Goal: Task Accomplishment & Management: Manage account settings

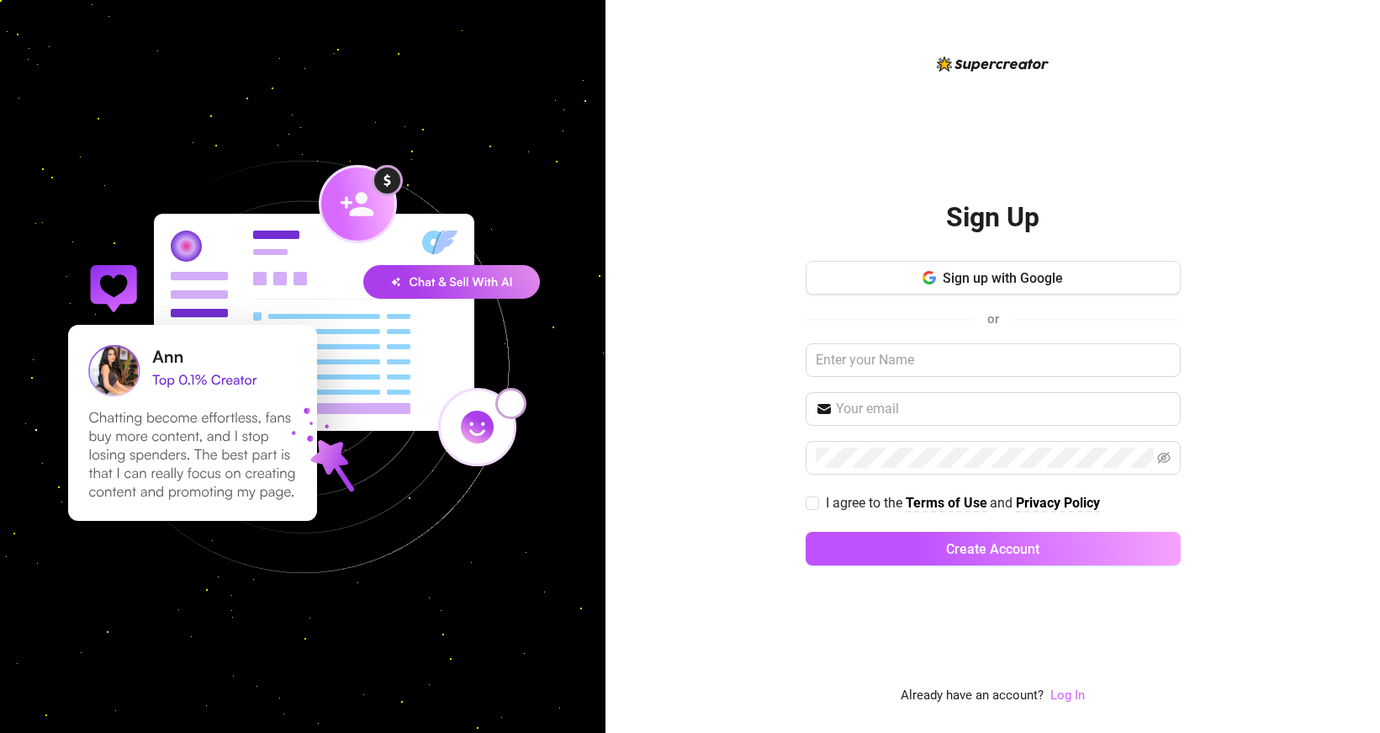
click at [1070, 694] on link "Log In" at bounding box center [1068, 694] width 34 height 15
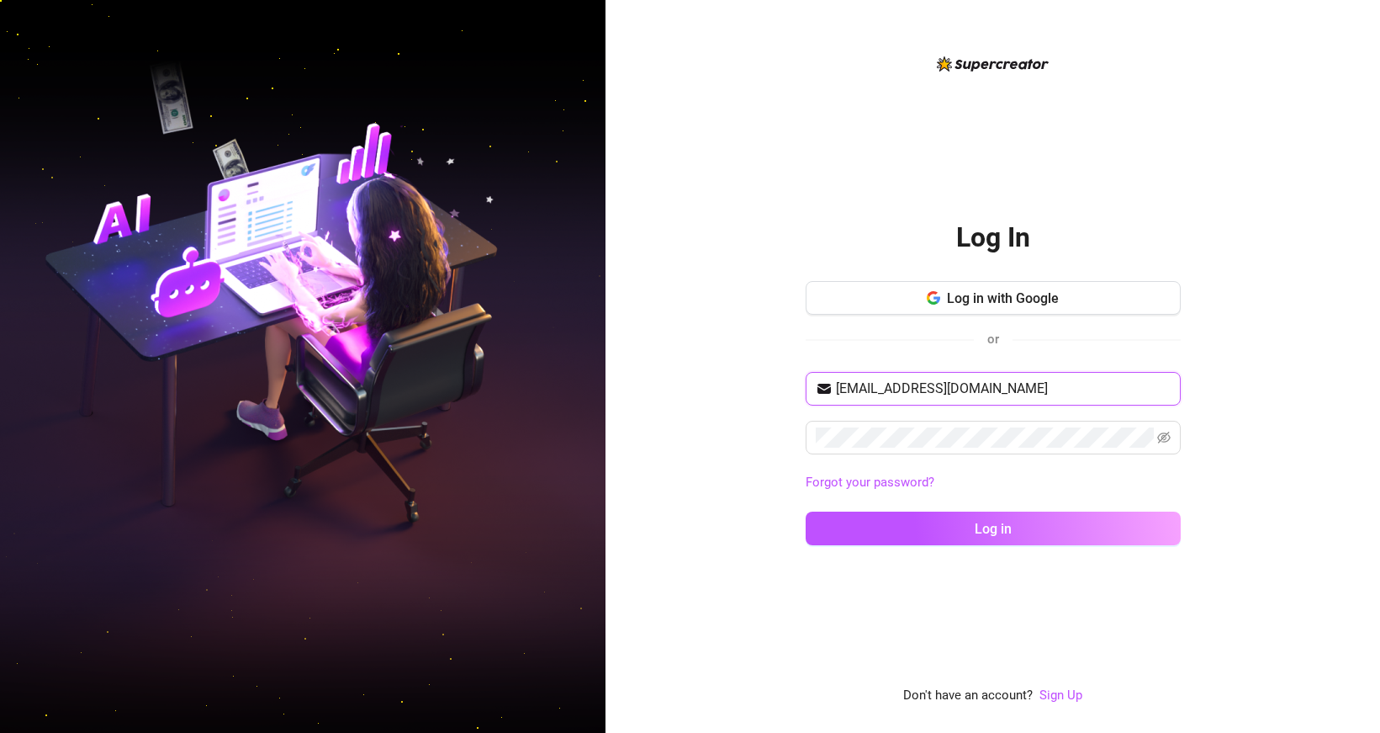
drag, startPoint x: 1014, startPoint y: 390, endPoint x: 788, endPoint y: 375, distance: 225.9
click at [788, 375] on div "Log In Log in with Google or [EMAIL_ADDRESS][DOMAIN_NAME] Forgot your password?…" at bounding box center [993, 366] width 775 height 733
paste input "[EMAIL_ADDRESS]"
click at [744, 431] on div "Log In Log in with Google or [EMAIL_ADDRESS][DOMAIN_NAME] Forgot your password?…" at bounding box center [993, 366] width 775 height 733
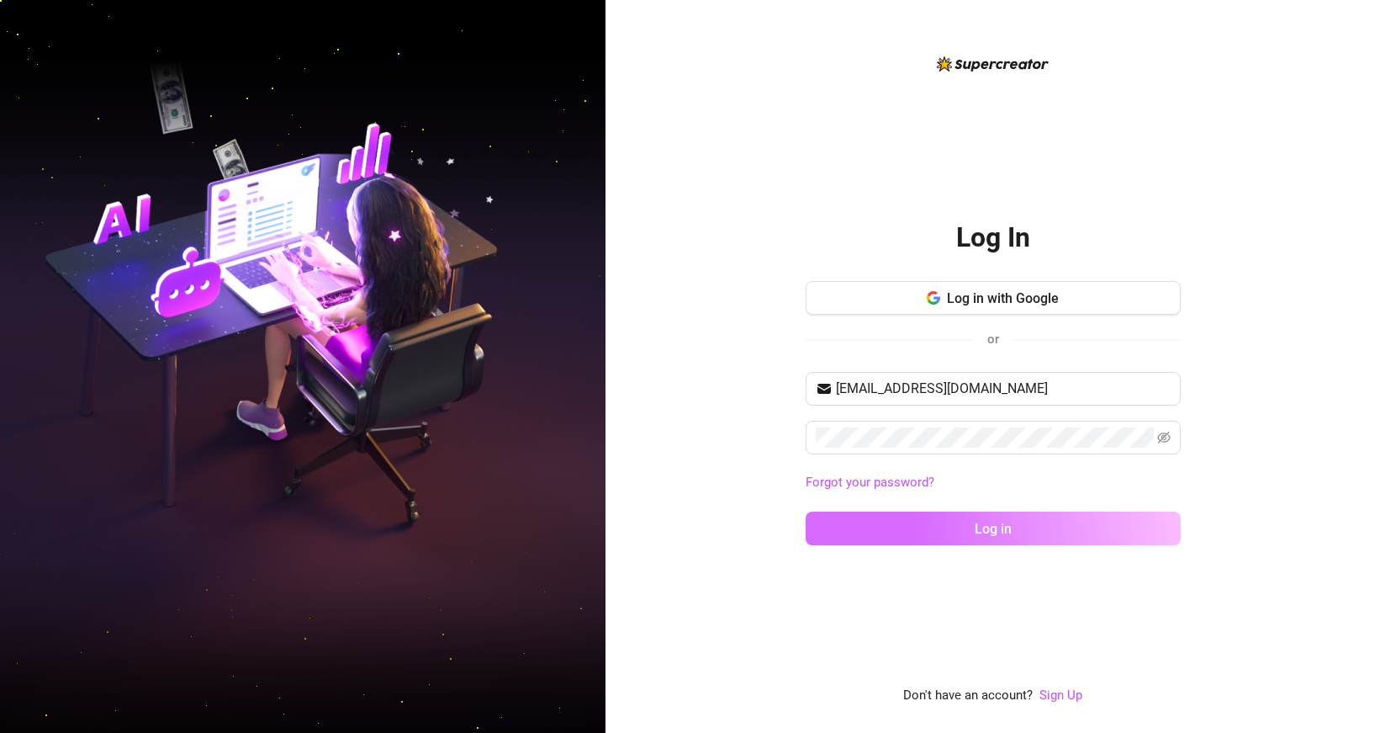
click at [874, 521] on button "Log in" at bounding box center [993, 528] width 375 height 34
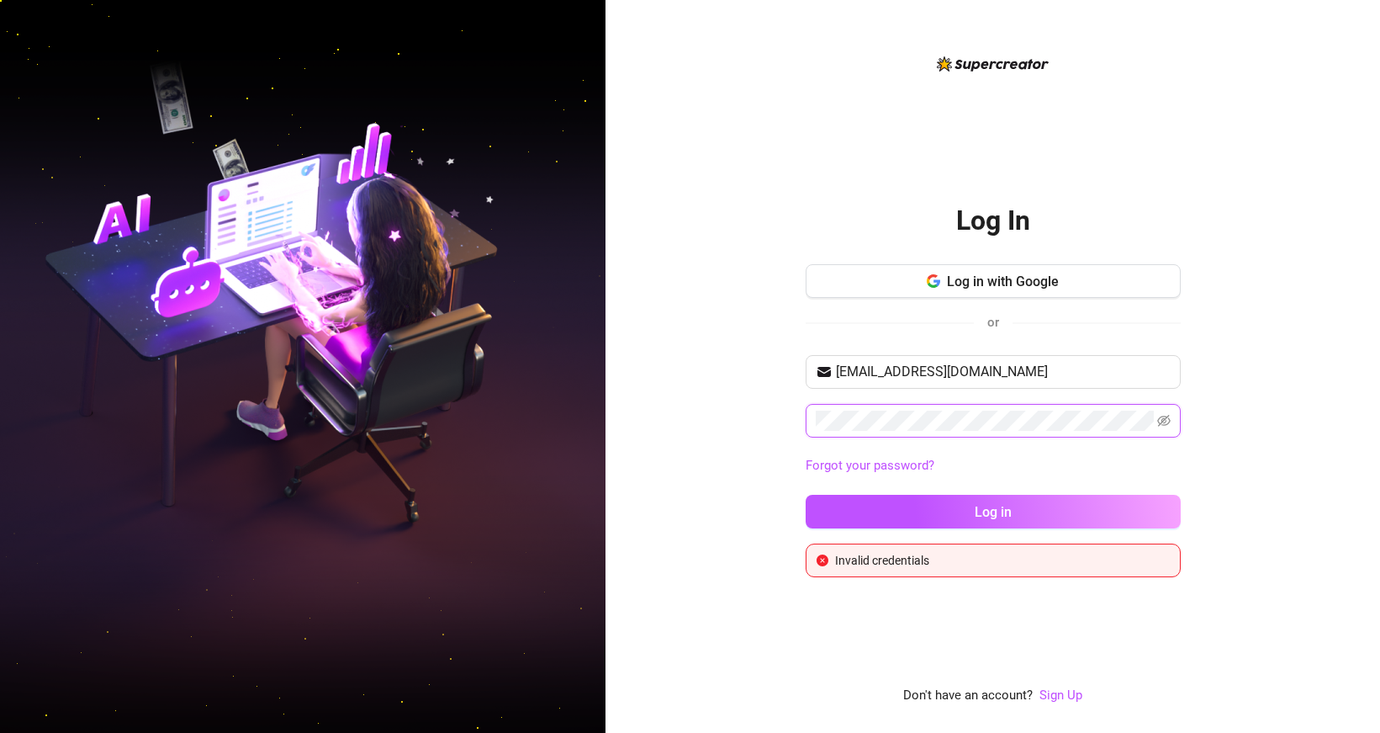
click at [779, 416] on div "Log In Log in with Google or [EMAIL_ADDRESS][DOMAIN_NAME] Forgot your password?…" at bounding box center [993, 366] width 775 height 733
click at [1065, 364] on input "[EMAIL_ADDRESS][DOMAIN_NAME]" at bounding box center [1003, 372] width 335 height 20
paste input "kikyoUangel7"
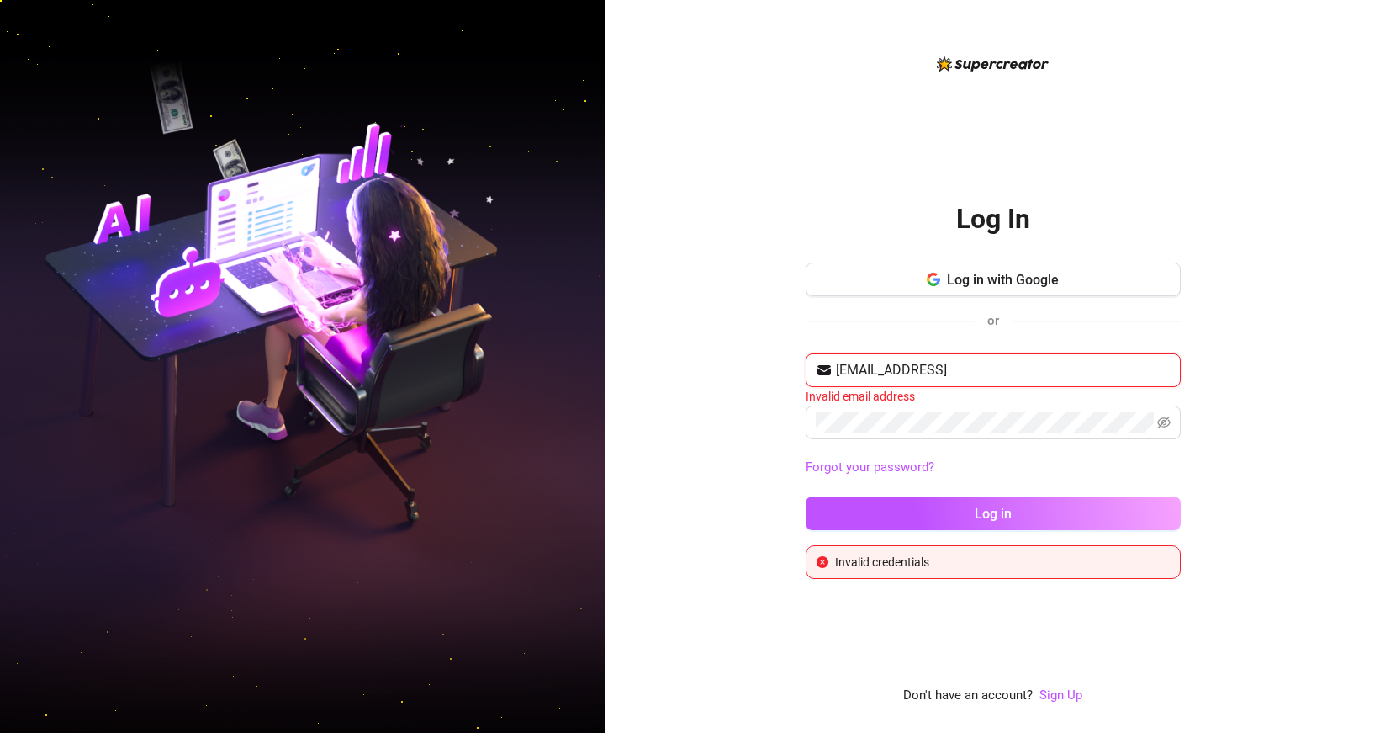
drag, startPoint x: 1108, startPoint y: 373, endPoint x: 1013, endPoint y: 369, distance: 95.1
click at [1013, 369] on input "[EMAIL_ADDRESS]" at bounding box center [1003, 370] width 335 height 20
type input "[EMAIL_ADDRESS][DOMAIN_NAME]"
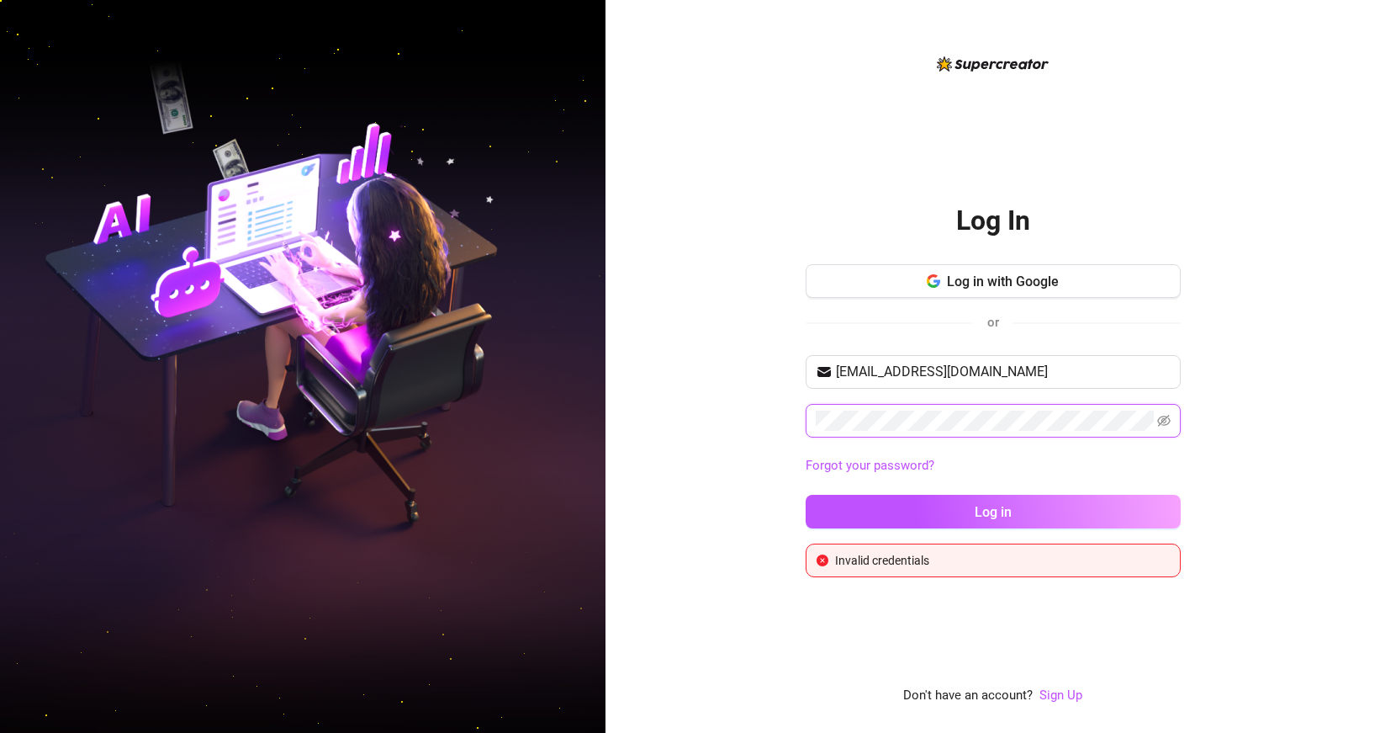
click at [768, 393] on div "Log In Log in with Google or [EMAIL_ADDRESS][DOMAIN_NAME] Forgot your password?…" at bounding box center [993, 366] width 775 height 733
click at [765, 500] on div "Log In Log in with Google or [EMAIL_ADDRESS][DOMAIN_NAME] Forgot your password?…" at bounding box center [993, 366] width 775 height 733
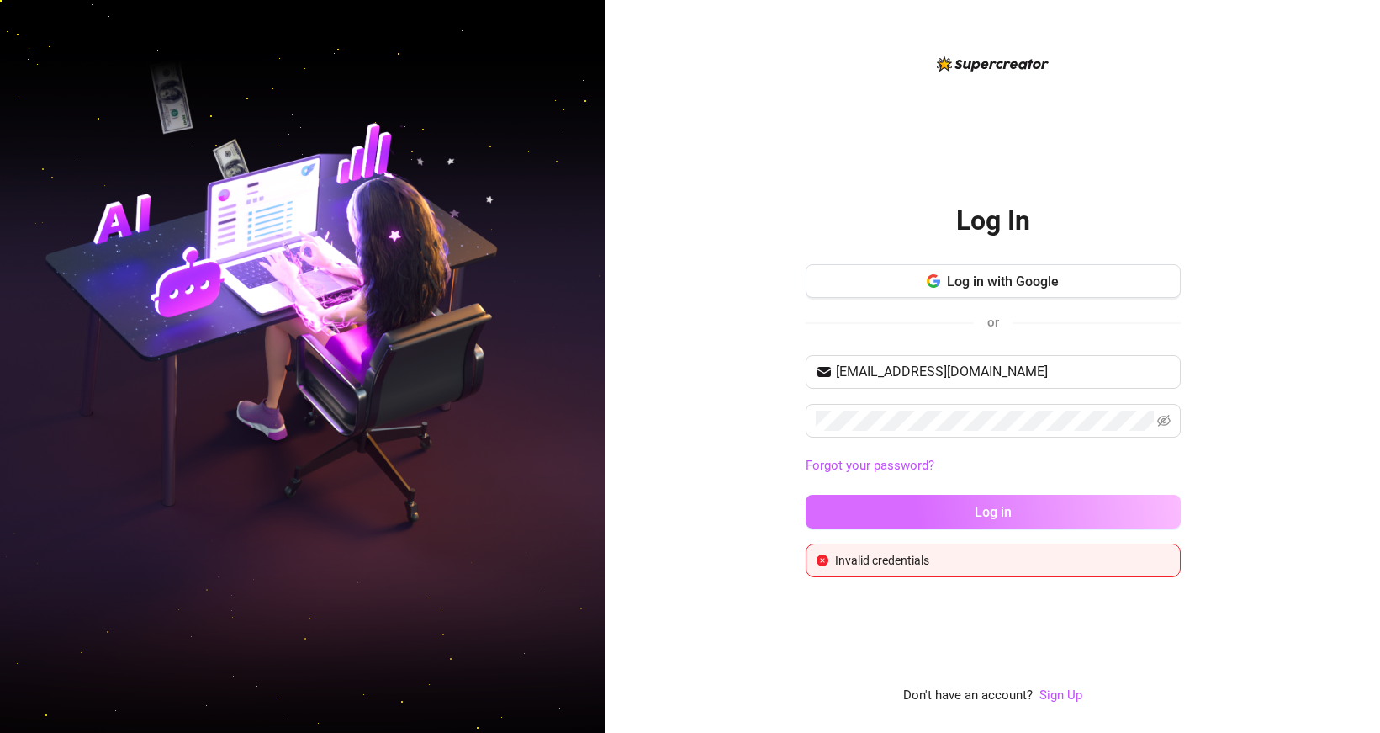
click at [940, 506] on button "Log in" at bounding box center [993, 512] width 375 height 34
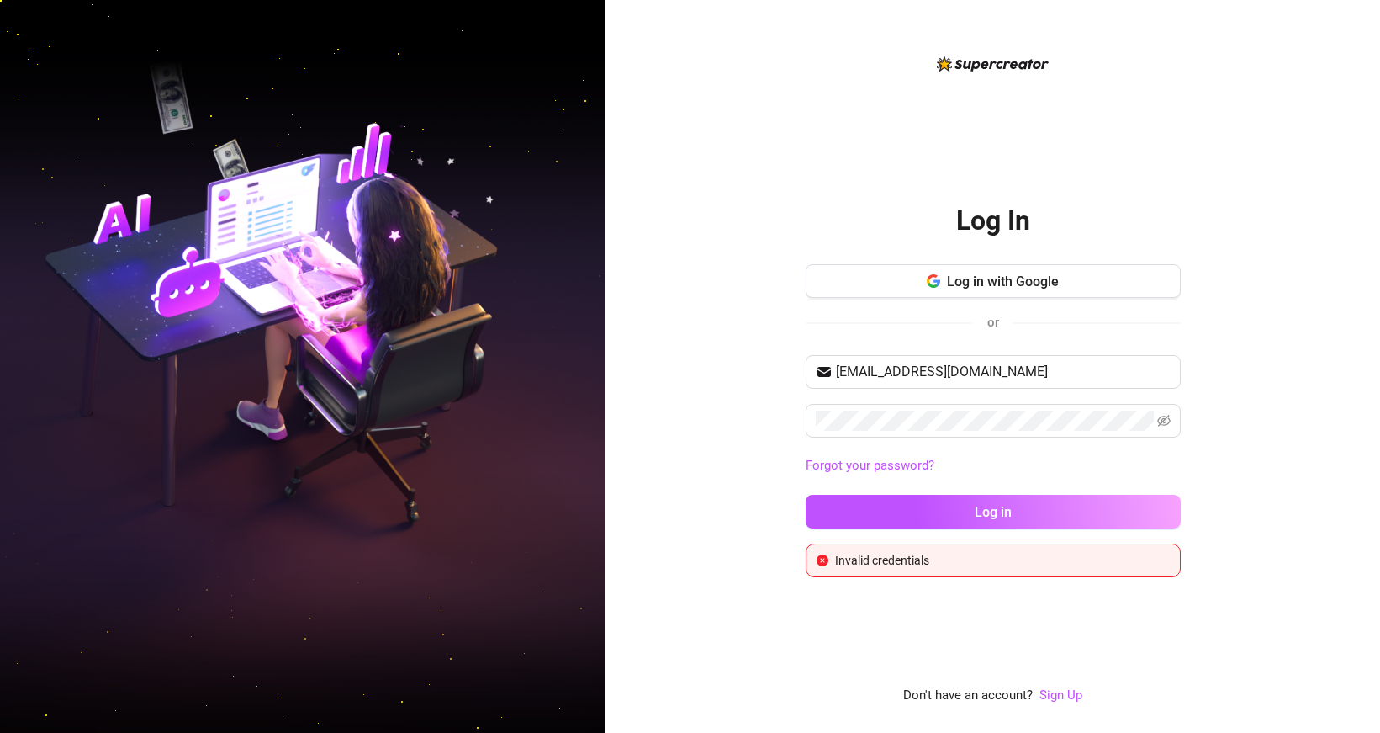
click at [1253, 308] on div "Log In Log in with Google or [EMAIL_ADDRESS][DOMAIN_NAME] Forgot your password?…" at bounding box center [993, 366] width 775 height 733
click at [712, 569] on div "Log In Log in with Google or [EMAIL_ADDRESS][DOMAIN_NAME] Forgot your password?…" at bounding box center [993, 366] width 775 height 733
click at [854, 283] on button "Log in with Google" at bounding box center [993, 281] width 375 height 34
click at [929, 277] on icon "button" at bounding box center [933, 276] width 10 height 5
click at [973, 291] on button "Log in with Google" at bounding box center [993, 281] width 375 height 34
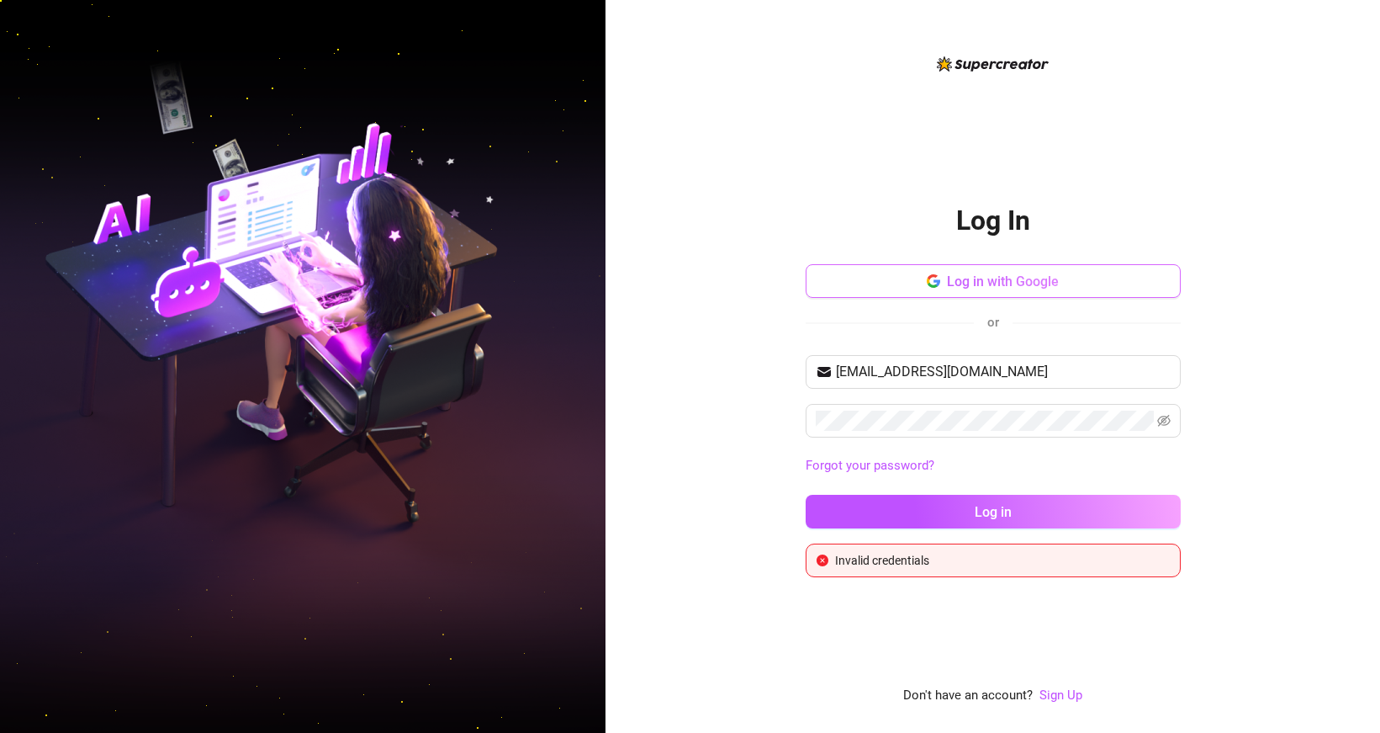
click at [992, 288] on span "Log in with Google" at bounding box center [1003, 281] width 112 height 16
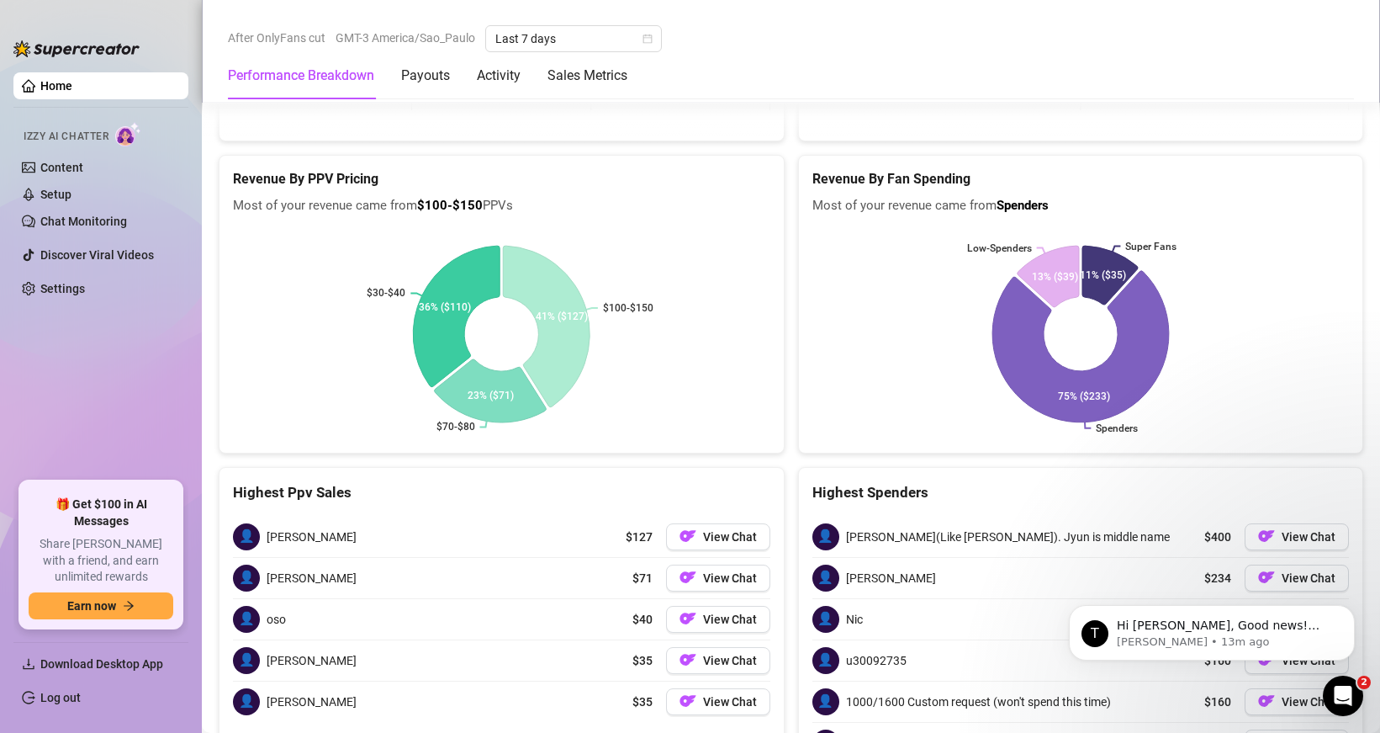
scroll to position [2276, 0]
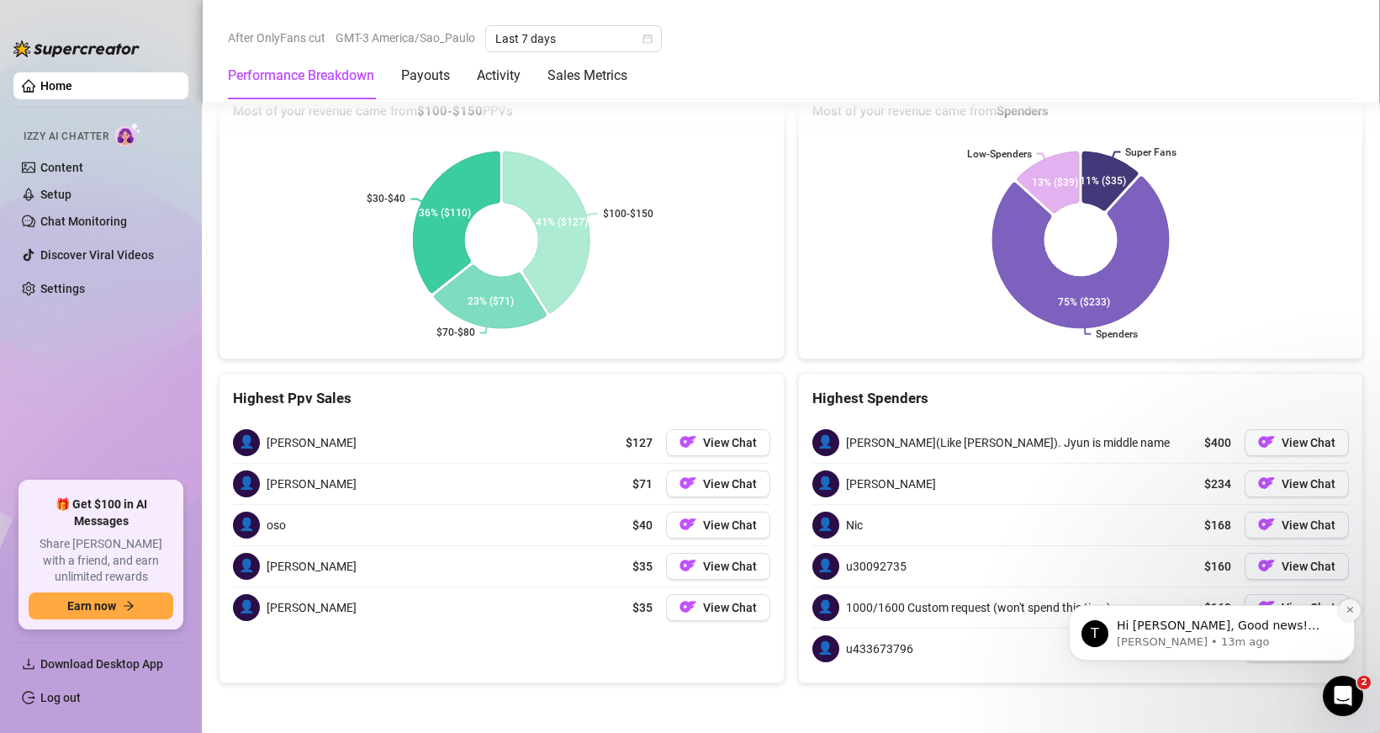
click at [1353, 612] on icon "Dismiss notification" at bounding box center [1350, 609] width 9 height 9
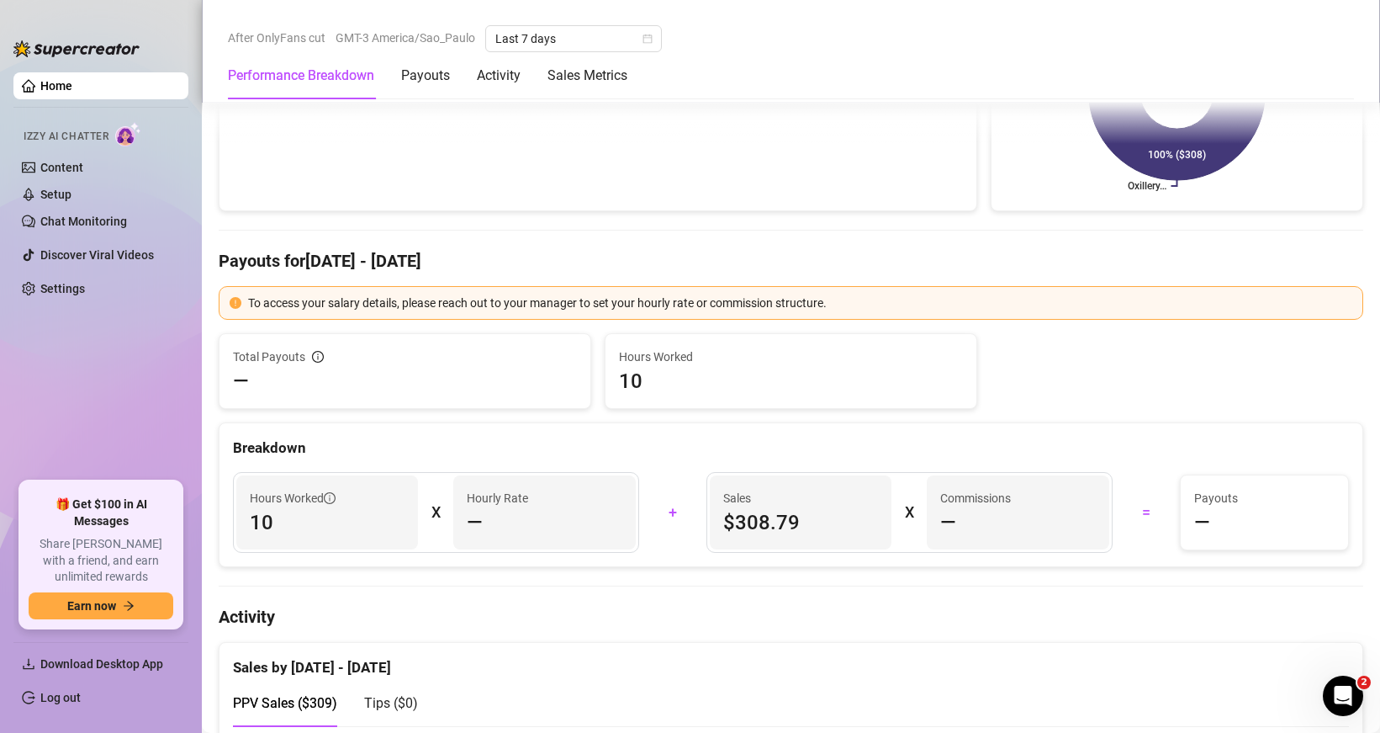
scroll to position [0, 0]
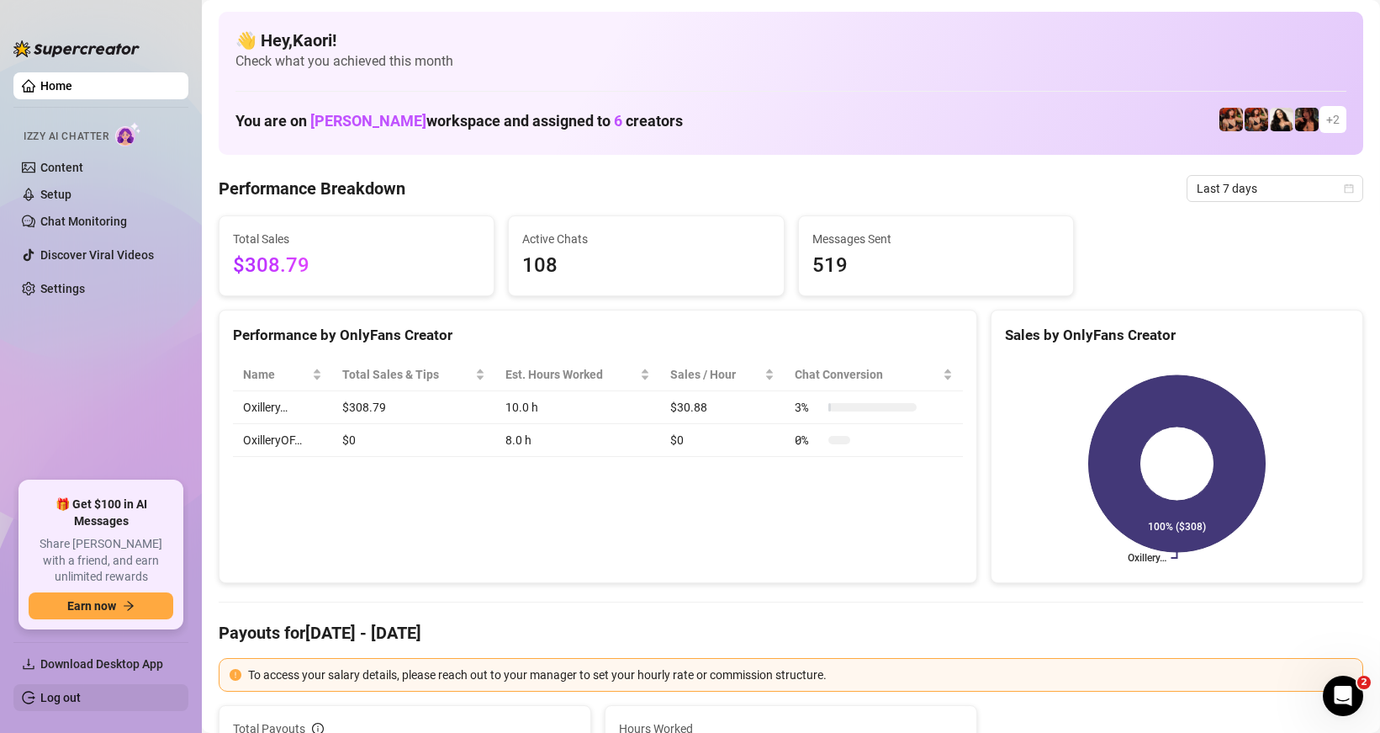
click at [81, 701] on link "Log out" at bounding box center [60, 697] width 40 height 13
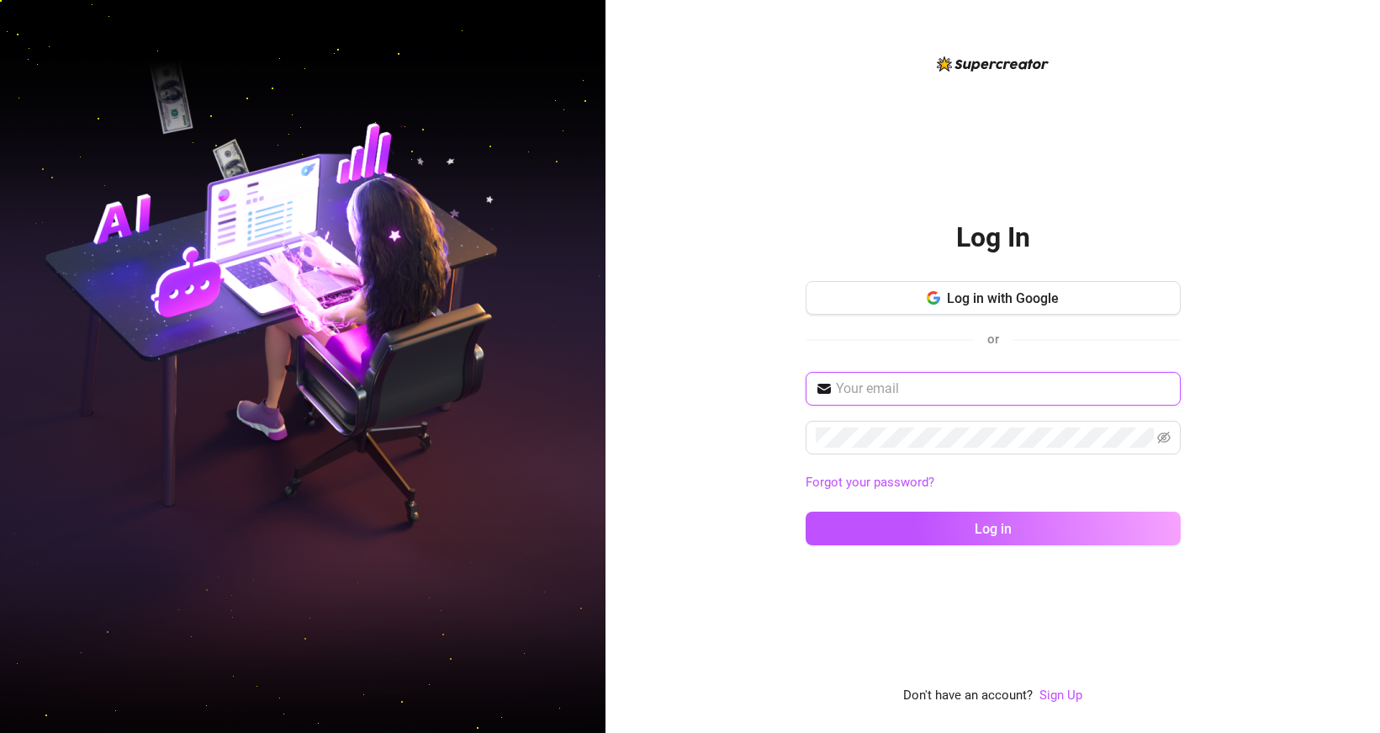
type input "[EMAIL_ADDRESS][DOMAIN_NAME]"
